Goal: Task Accomplishment & Management: Use online tool/utility

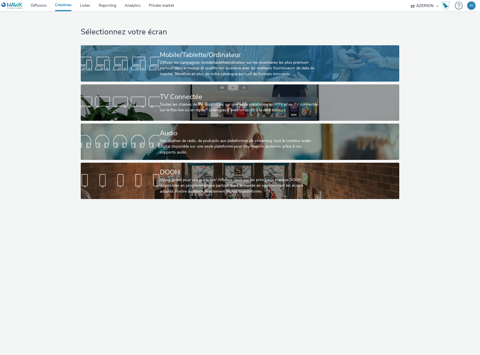
click at [156, 54] on link "Mobile/Tablette/Ordinateur Diffuse tes campagnes mobile/tablette/ordinateur sur…" at bounding box center [240, 63] width 319 height 36
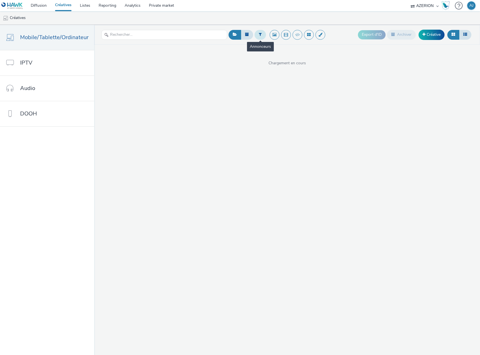
click at [258, 37] on button at bounding box center [260, 35] width 11 height 10
click at [267, 39] on div "Sélectionner un annonceur..." at bounding box center [267, 34] width 56 height 9
type input "lecl"
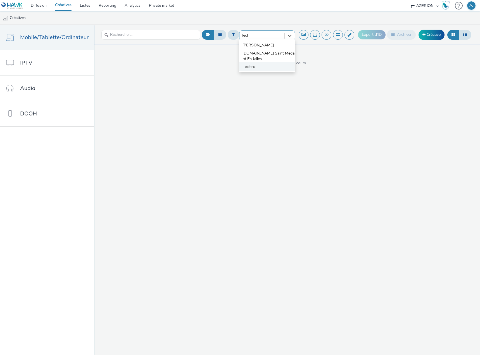
click at [259, 70] on li "Leclerc" at bounding box center [267, 66] width 56 height 9
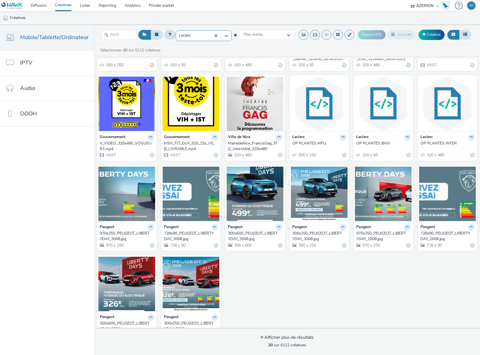
scroll to position [103, 0]
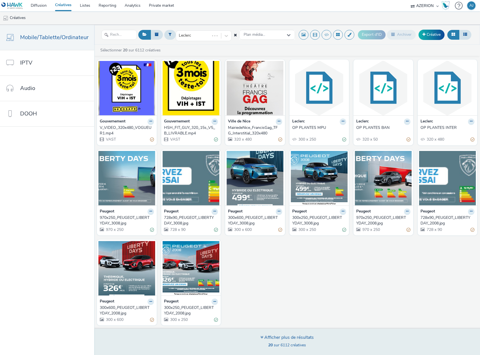
click at [283, 339] on div "Afficher plus de résultats" at bounding box center [286, 337] width 53 height 6
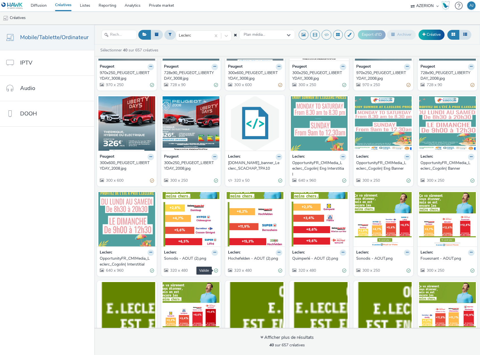
scroll to position [243, 0]
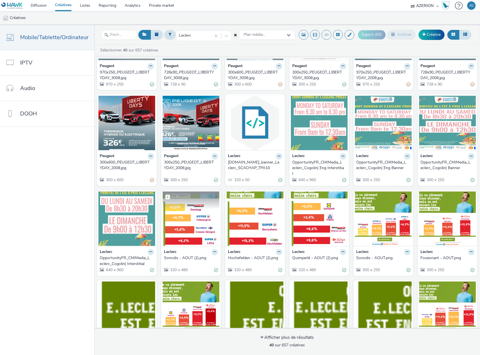
click at [181, 240] on img at bounding box center [191, 218] width 57 height 54
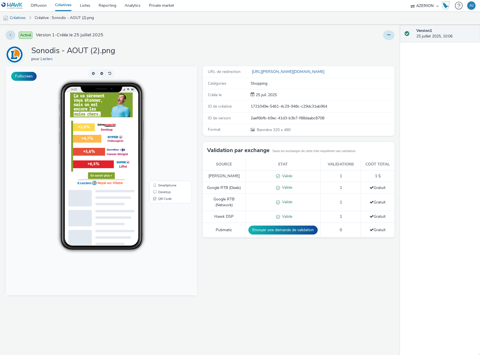
click at [390, 38] on button at bounding box center [388, 35] width 11 height 10
click at [377, 44] on link "Modifier" at bounding box center [374, 46] width 42 height 11
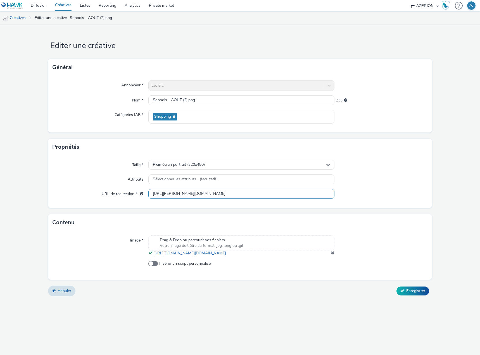
drag, startPoint x: 183, startPoint y: 195, endPoint x: 147, endPoint y: 196, distance: 36.1
click at [147, 196] on div "URL de redirection * http://leclerc.fr" at bounding box center [240, 194] width 375 height 10
click at [65, 293] on span "Annuler" at bounding box center [65, 290] width 14 height 5
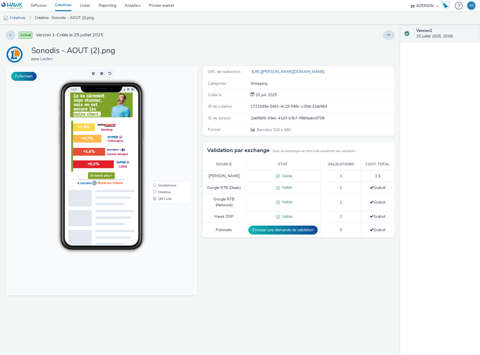
click at [60, 4] on link "Créatives" at bounding box center [63, 5] width 25 height 11
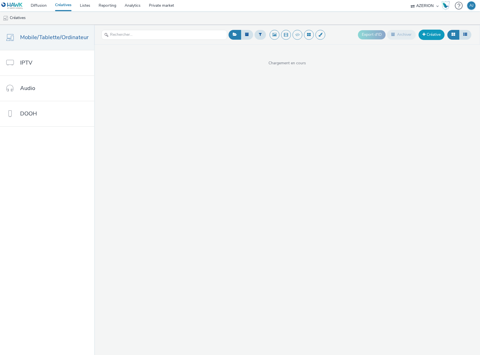
click at [428, 37] on link "Créative" at bounding box center [432, 35] width 26 height 10
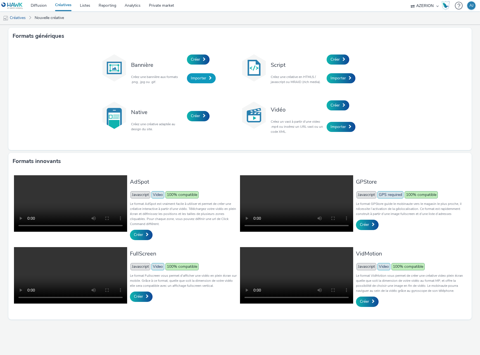
click at [206, 78] on link "Importer" at bounding box center [201, 78] width 29 height 10
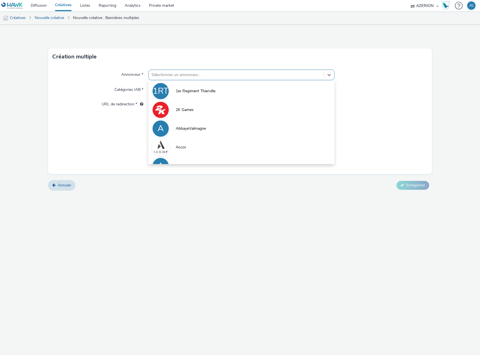
click at [175, 74] on div at bounding box center [236, 75] width 170 height 7
type input "lecl"
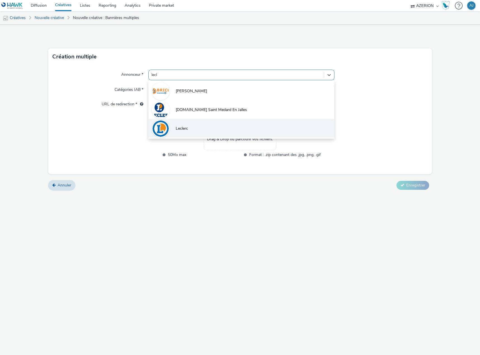
click at [188, 126] on span "Leclerc" at bounding box center [182, 129] width 12 height 6
type input "http://leclerc.fr"
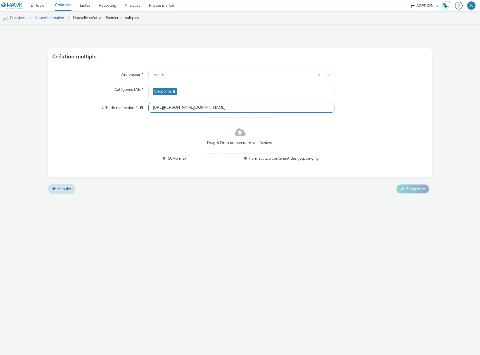
click at [167, 105] on input "http://leclerc.fr" at bounding box center [241, 108] width 186 height 10
drag, startPoint x: 189, startPoint y: 106, endPoint x: 130, endPoint y: 117, distance: 60.2
click at [120, 109] on div "URL de redirection * http://leclerc.fr" at bounding box center [240, 108] width 375 height 10
click at [144, 131] on div "Annonceur * Leclerc Catégories IAB * Shopping URL de redirection * http://lecle…" at bounding box center [240, 121] width 384 height 112
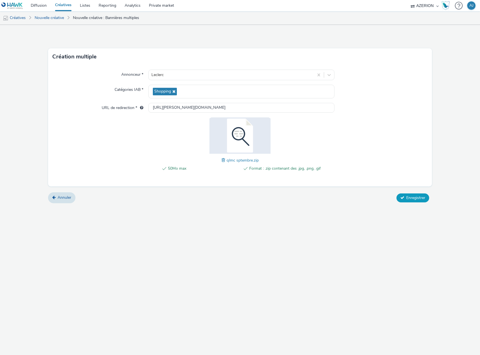
click at [407, 196] on span "Enregistrer" at bounding box center [415, 197] width 19 height 5
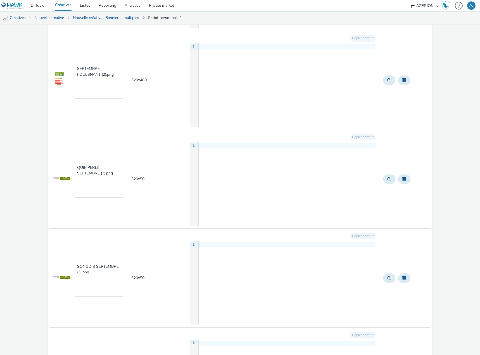
scroll to position [3021, 0]
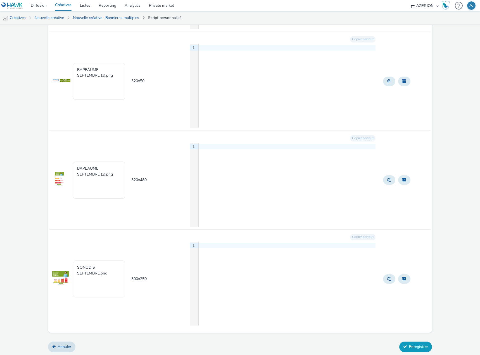
click at [418, 347] on button "Enregistrer" at bounding box center [415, 346] width 33 height 11
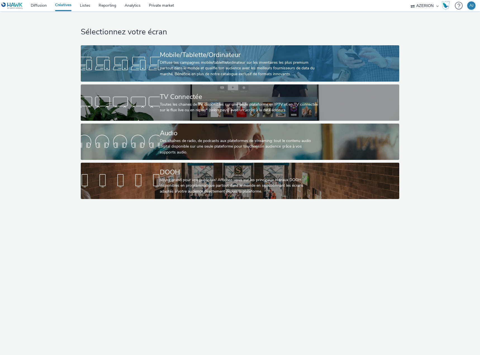
click at [230, 57] on div "Mobile/Tablette/Ordinateur" at bounding box center [239, 55] width 158 height 10
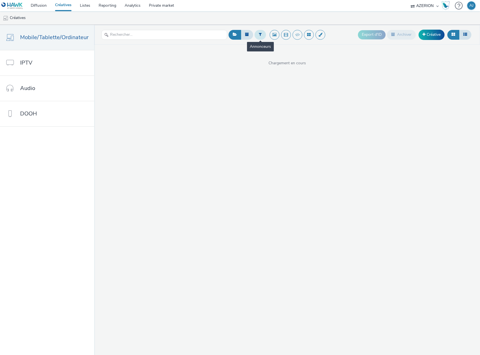
click at [256, 35] on button at bounding box center [260, 35] width 11 height 10
click at [263, 36] on div at bounding box center [261, 37] width 39 height 7
type input "lecl"
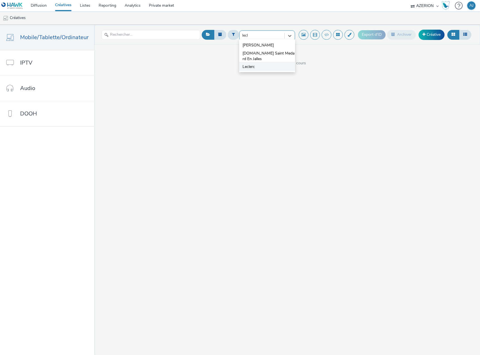
click at [256, 67] on li "Leclerc" at bounding box center [267, 66] width 56 height 9
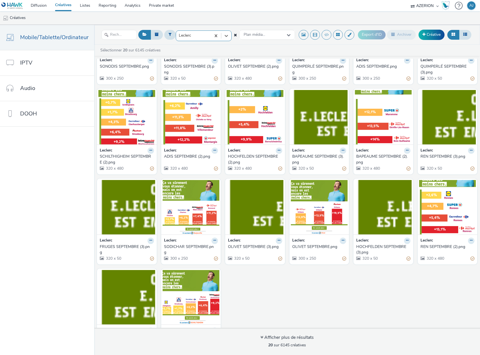
scroll to position [92, 0]
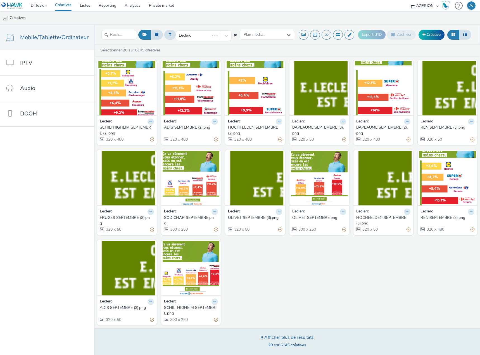
click at [280, 335] on div "Afficher plus de résultats" at bounding box center [286, 337] width 53 height 6
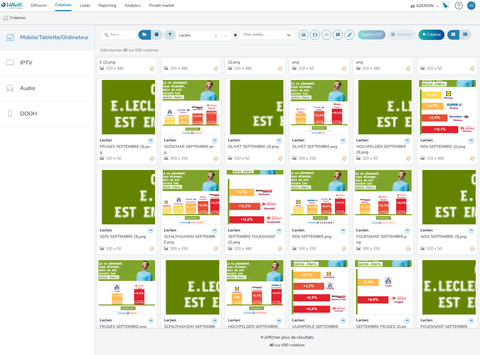
scroll to position [168, 0]
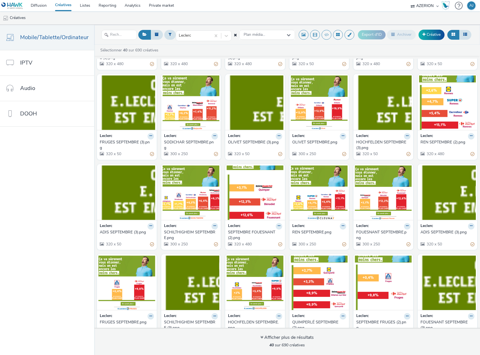
click at [60, 191] on nav "Mobile/Tablette/Ordinateur IPTV Audio DOOH" at bounding box center [47, 190] width 94 height 330
